Goal: Transaction & Acquisition: Purchase product/service

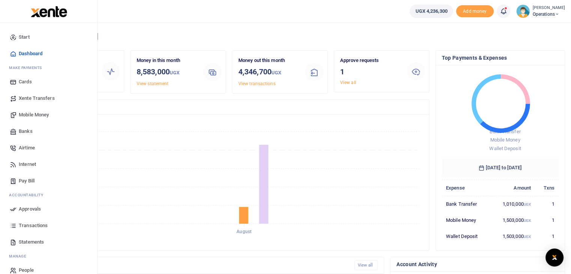
click at [33, 117] on span "Mobile Money" at bounding box center [34, 115] width 30 height 8
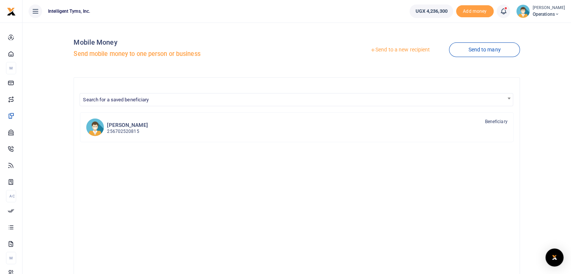
click at [400, 47] on link "Send to a new recipient" at bounding box center [400, 50] width 98 height 14
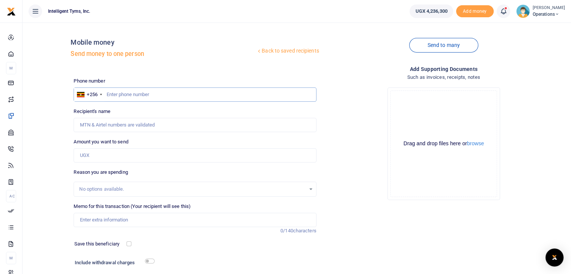
click at [122, 92] on input "text" at bounding box center [195, 94] width 243 height 14
type input "770833993"
type input "[PERSON_NAME]"
type input "770833993"
click at [92, 155] on input "Amount you want to send" at bounding box center [195, 155] width 243 height 14
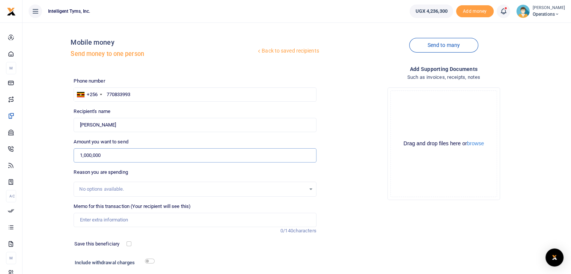
type input "1,000,000"
click at [119, 193] on div "No options available." at bounding box center [195, 189] width 242 height 8
click at [104, 215] on input "Memo for this transaction (Your recipient will see this)" at bounding box center [195, 220] width 243 height 14
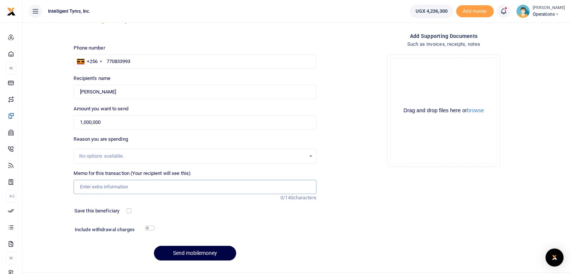
scroll to position [36, 0]
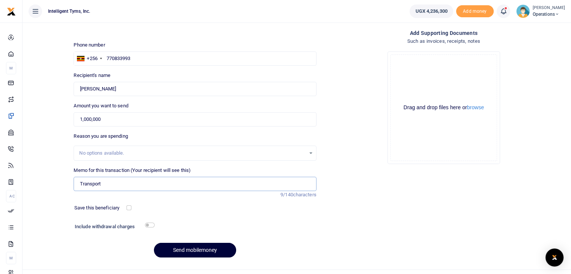
type input "Transport"
click at [178, 248] on button "Send mobilemoney" at bounding box center [195, 250] width 82 height 15
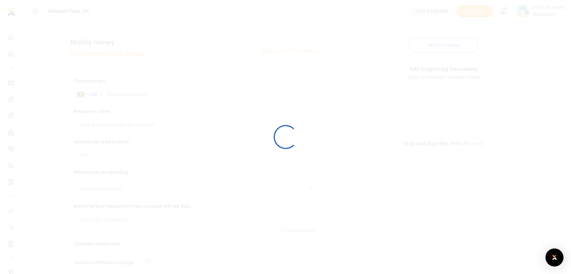
scroll to position [36, 0]
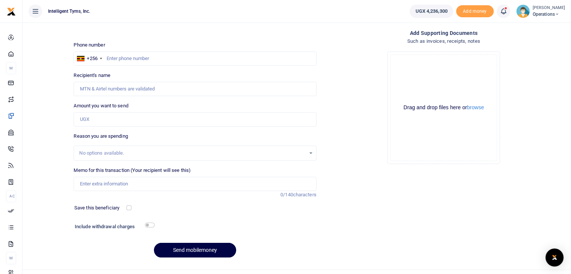
click at [502, 12] on icon at bounding box center [504, 11] width 8 height 8
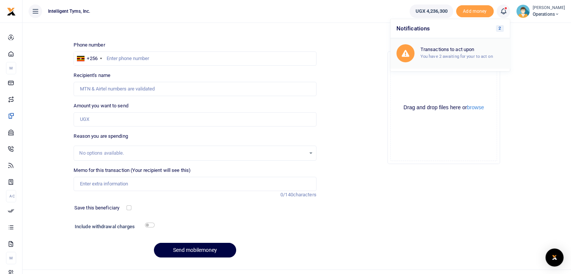
click at [442, 51] on h6 "Transactions to act upon" at bounding box center [462, 50] width 83 height 6
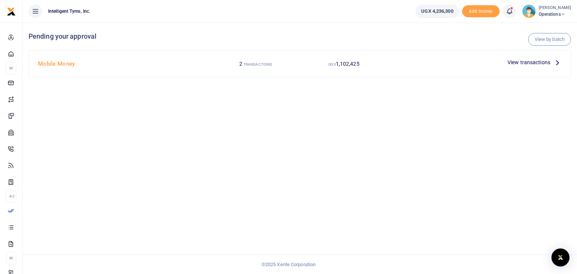
click at [540, 63] on span "View transactions" at bounding box center [528, 62] width 43 height 8
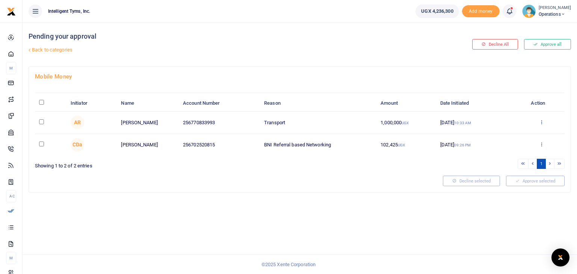
click at [540, 122] on icon at bounding box center [541, 121] width 5 height 5
click at [514, 134] on link "Approve" at bounding box center [513, 134] width 59 height 11
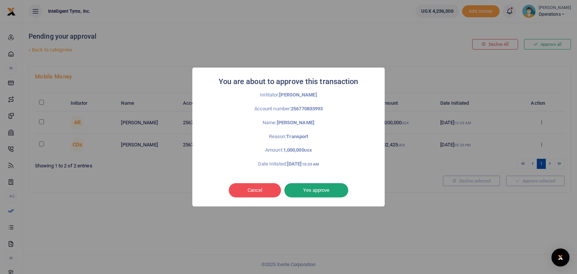
click at [335, 185] on button "Yes approve" at bounding box center [316, 190] width 64 height 14
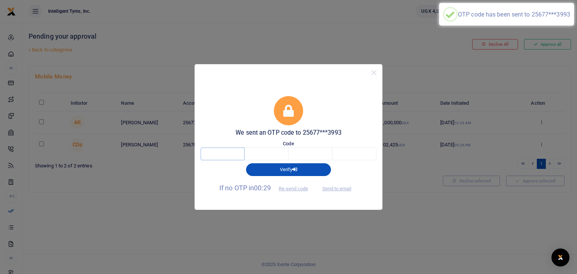
click at [220, 151] on input "text" at bounding box center [223, 154] width 44 height 13
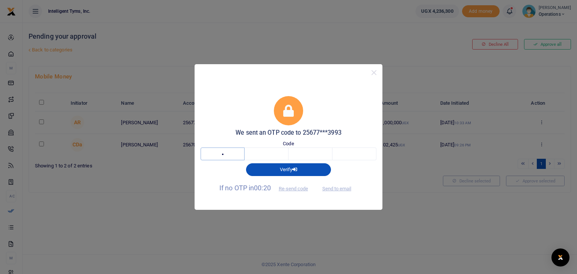
type input "6"
type input "2"
type input "5"
type input "4"
